Goal: Transaction & Acquisition: Purchase product/service

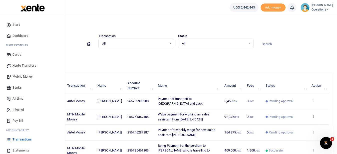
click at [24, 77] on span "Mobile Money" at bounding box center [23, 76] width 20 height 5
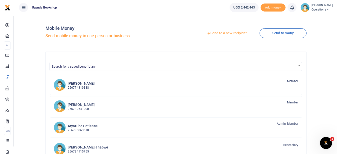
click at [217, 31] on link "Send to a new recipient" at bounding box center [226, 33] width 65 height 9
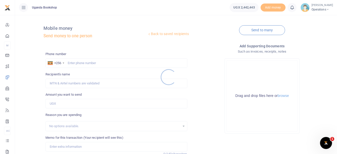
click at [70, 64] on div at bounding box center [168, 77] width 337 height 154
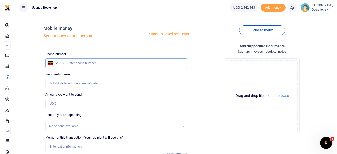
click at [69, 61] on input "text" at bounding box center [117, 63] width 142 height 10
click at [69, 64] on input "text" at bounding box center [117, 63] width 142 height 10
type input "0704748623"
click at [62, 106] on input "Amount you want to send" at bounding box center [117, 104] width 142 height 10
type input "20,000"
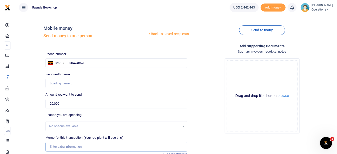
click at [62, 147] on input "Memo for this transaction (Your recipient will see this)" at bounding box center [117, 147] width 142 height 10
type input "Emmanuelomach Otim"
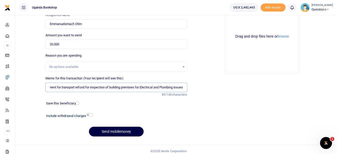
scroll to position [63, 0]
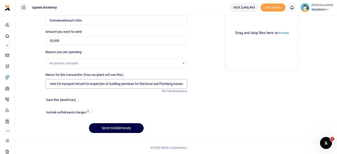
type input "Payment for transport refund for inspection of building premises for Electrical…"
click at [89, 111] on input "checkbox" at bounding box center [90, 111] width 7 height 3
checkbox input "true"
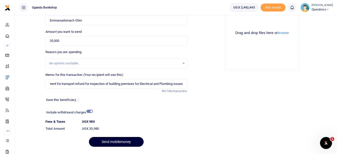
click at [106, 140] on button "Send mobilemoney" at bounding box center [116, 142] width 55 height 10
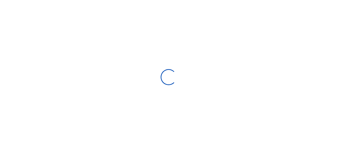
select select "Loading bundles"
select select
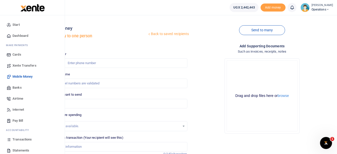
click at [31, 138] on span "Transactions" at bounding box center [22, 139] width 19 height 5
